Goal: Obtain resource: Download file/media

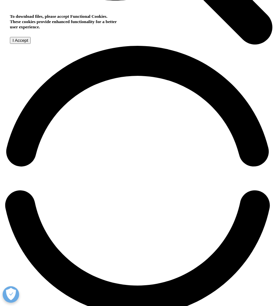
scroll to position [503, 0]
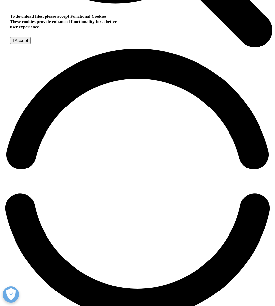
click at [31, 44] on input "I Accept" at bounding box center [20, 40] width 21 height 7
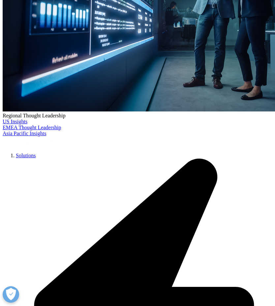
scroll to position [216, 0]
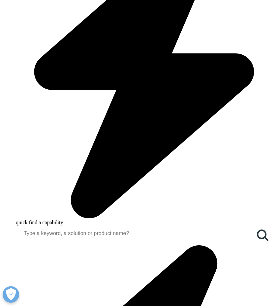
scroll to position [460, 0]
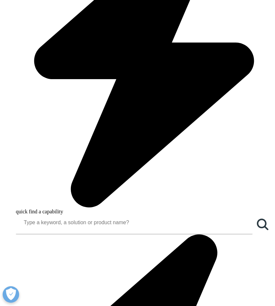
type input "[PERSON_NAME]"
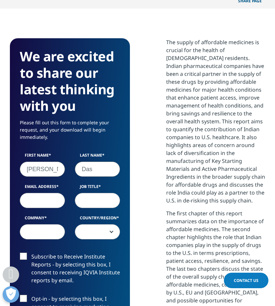
type input "Das"
click at [30, 201] on input "Email Address" at bounding box center [42, 200] width 45 height 15
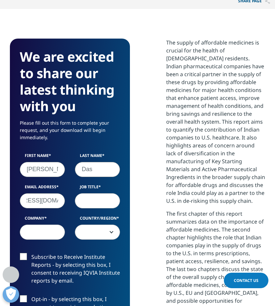
type input "[EMAIL_ADDRESS][DOMAIN_NAME]"
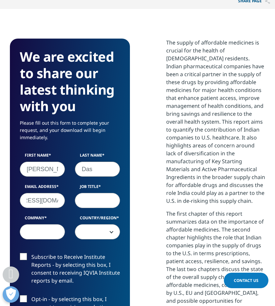
scroll to position [0, 0]
click at [101, 196] on input "Job Title" at bounding box center [97, 200] width 45 height 15
type input "Student"
click at [53, 229] on input "Company" at bounding box center [42, 231] width 45 height 15
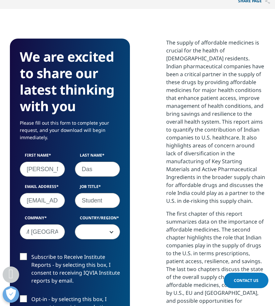
type input "IIM [GEOGRAPHIC_DATA]"
click at [107, 231] on span at bounding box center [97, 232] width 45 height 15
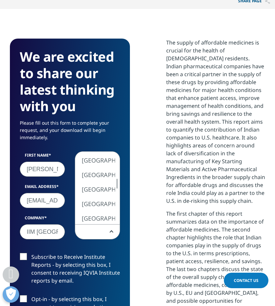
select select "India"
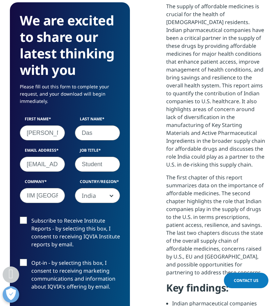
scroll to position [563, 0]
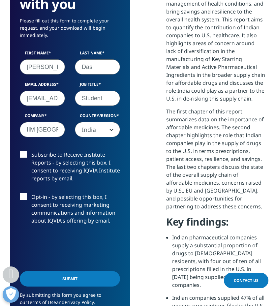
click at [25, 197] on label "Opt-in - by selecting this box, I consent to receiving marketing communications…" at bounding box center [70, 210] width 100 height 35
click at [31, 193] on input "Opt-in - by selecting this box, I consent to receiving marketing communications…" at bounding box center [31, 193] width 0 height 0
click at [23, 154] on label "Subscribe to Receive Institute Reports - by selecting this box, I consent to re…" at bounding box center [70, 168] width 100 height 35
click at [31, 151] on input "Subscribe to Receive Institute Reports - by selecting this box, I consent to re…" at bounding box center [31, 151] width 0 height 0
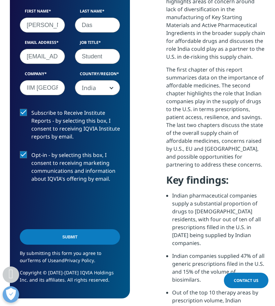
scroll to position [452, 255]
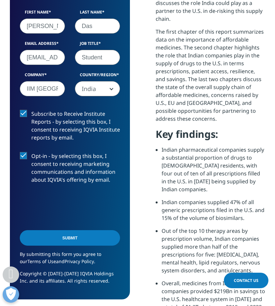
click at [49, 238] on input "Submit" at bounding box center [70, 238] width 100 height 16
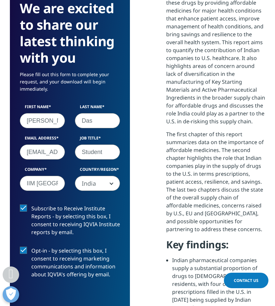
scroll to position [0, 0]
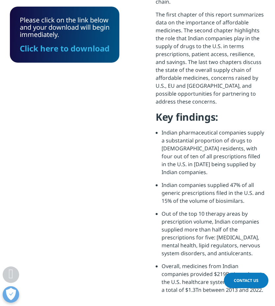
click at [62, 54] on link "Click here to download" at bounding box center [65, 48] width 90 height 11
